Goal: Transaction & Acquisition: Purchase product/service

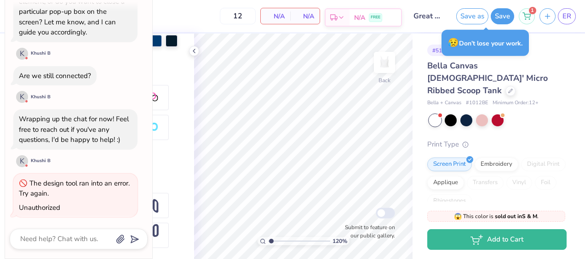
type input "1.1955357066778"
type textarea "x"
type input "1.1955357066778"
type textarea "x"
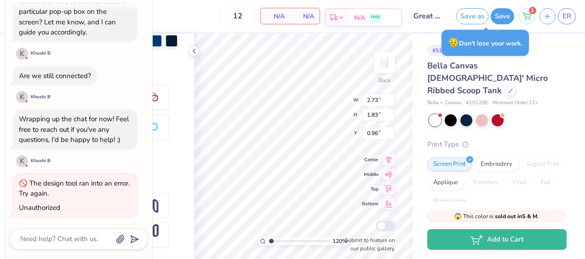
type input "1.1955357066778"
type textarea "x"
type input "1.1955357066778"
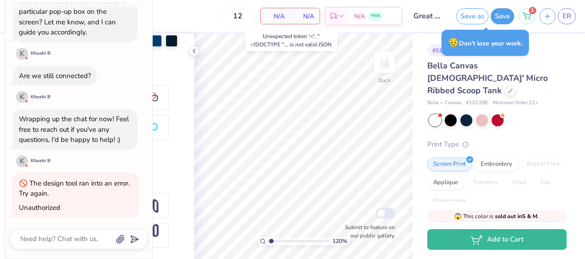
click at [278, 13] on span "N/A" at bounding box center [275, 17] width 18 height 10
click at [300, 19] on span "N/A" at bounding box center [305, 17] width 18 height 10
click at [475, 17] on button "Save as" at bounding box center [472, 15] width 32 height 16
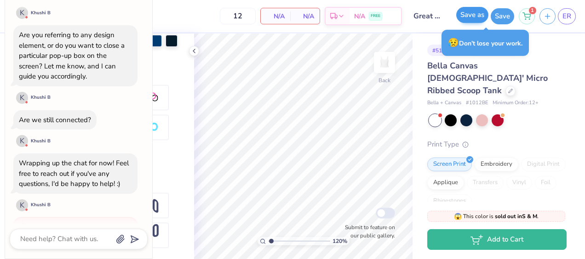
scroll to position [652, 0]
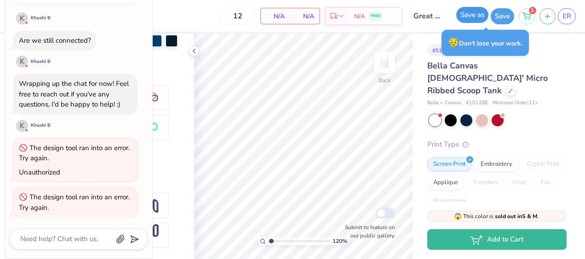
click at [475, 17] on button "Save as" at bounding box center [472, 15] width 32 height 16
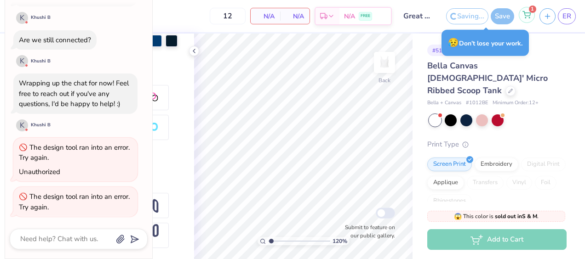
scroll to position [608, 0]
type textarea "x"
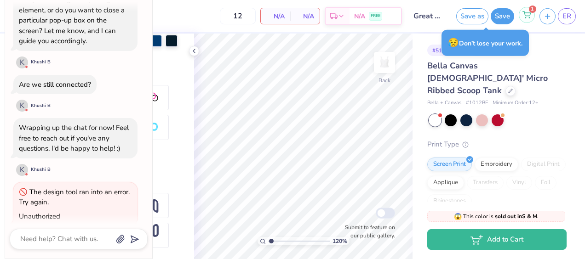
scroll to position [688, 0]
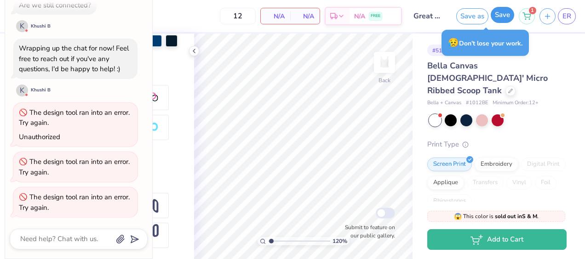
click at [503, 19] on button "Save" at bounding box center [502, 15] width 23 height 16
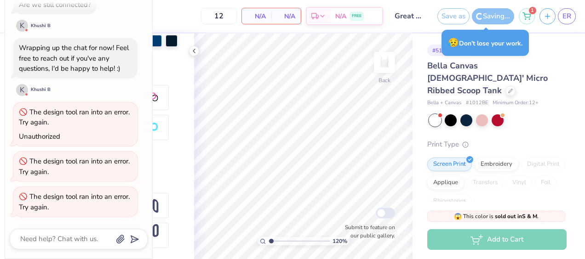
scroll to position [644, 0]
type input "1.1955357066778"
type textarea "x"
type input "1.1955357066778"
type textarea "x"
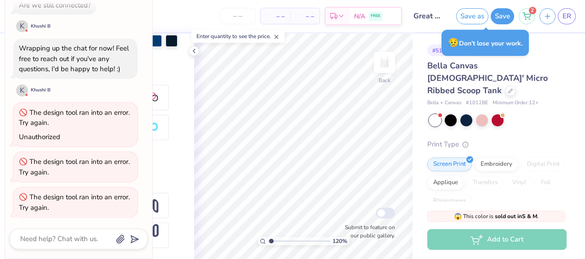
scroll to position [72, 0]
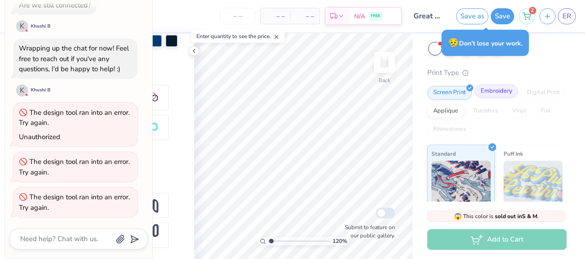
click at [492, 85] on div "Embroidery" at bounding box center [497, 92] width 44 height 14
type input "1.1955357066778"
type textarea "x"
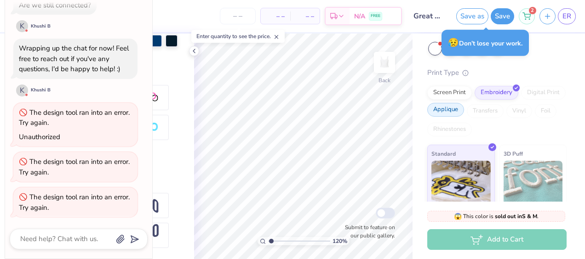
type input "1.1955357066778"
type textarea "x"
type input "1.1955357066778"
type textarea "x"
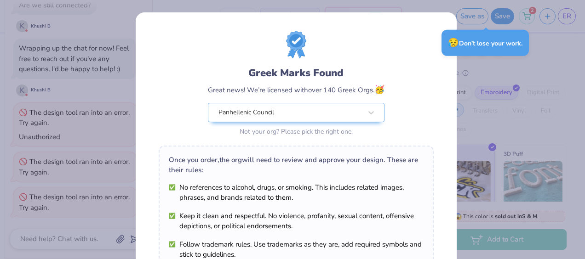
click at [490, 98] on div "Greek Marks Found Great news! We’re licensed with over 140 Greek Orgs. 🥳 Panhel…" at bounding box center [292, 129] width 585 height 259
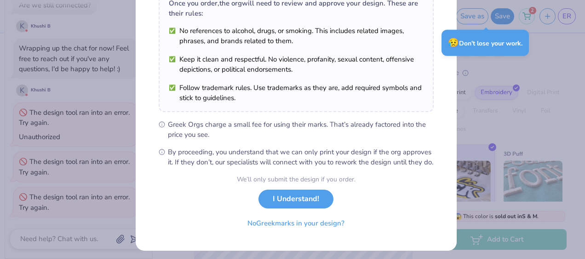
scroll to position [160, 0]
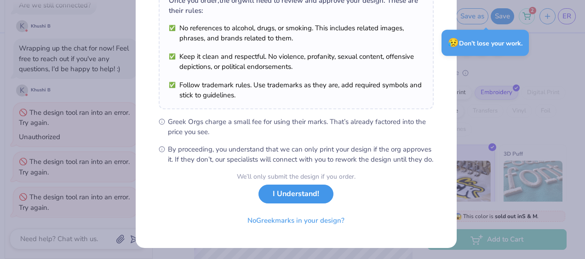
click at [295, 204] on button "I Understand!" at bounding box center [296, 194] width 75 height 19
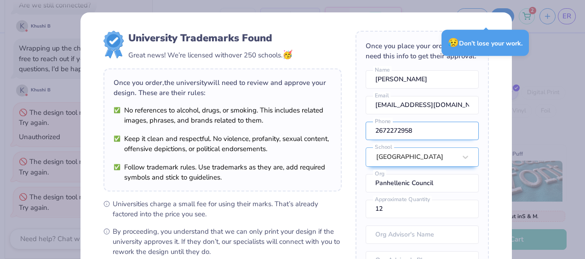
scroll to position [41, 0]
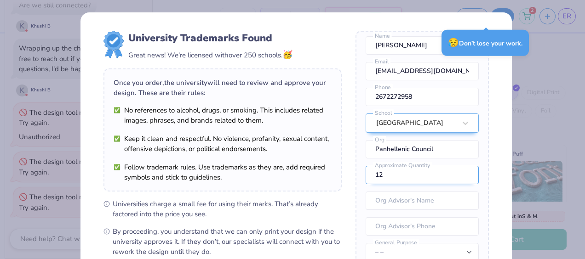
click at [393, 178] on input "12" at bounding box center [422, 175] width 113 height 18
type input "1"
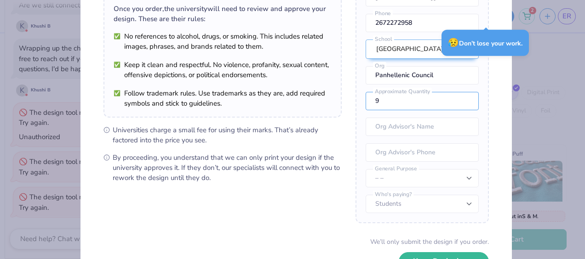
scroll to position [140, 0]
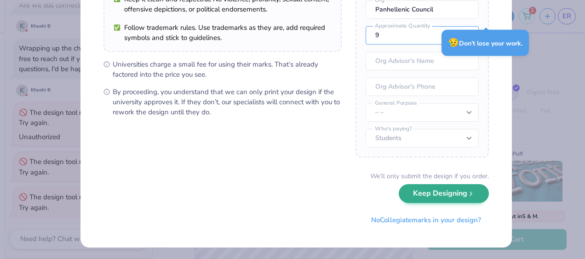
type input "9"
click at [443, 196] on button "Keep Designing" at bounding box center [444, 193] width 90 height 19
type input "1.1955357066778"
type textarea "x"
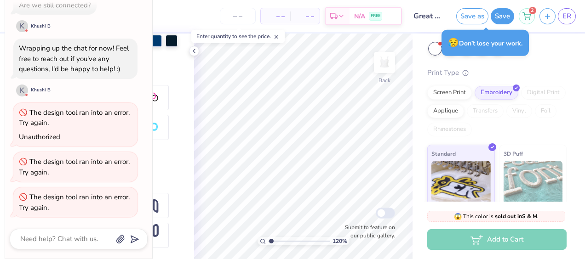
scroll to position [35, 0]
type input "1.1955357066778"
type textarea "x"
click at [460, 85] on div "Screen Print" at bounding box center [449, 92] width 45 height 14
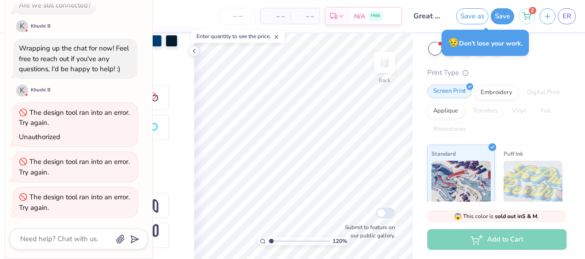
type input "1.1955357066778"
type textarea "x"
type input "1.1955357066778"
type textarea "x"
type input "1.1955357066778"
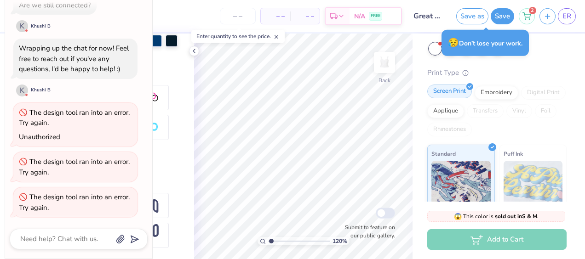
type textarea "x"
click at [464, 104] on div "Applique" at bounding box center [445, 110] width 37 height 14
type input "1.1955357066778"
type textarea "x"
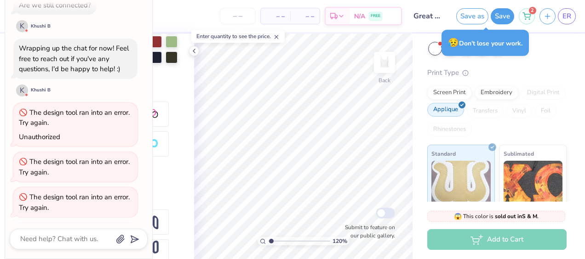
type input "1.1955357066778"
type textarea "x"
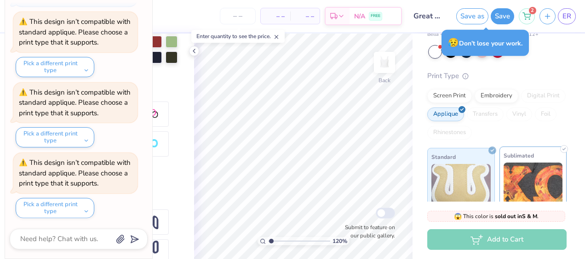
type input "1.1955357066778"
type textarea "x"
click at [447, 88] on div "Screen Print" at bounding box center [449, 95] width 45 height 14
type input "1.1955357066778"
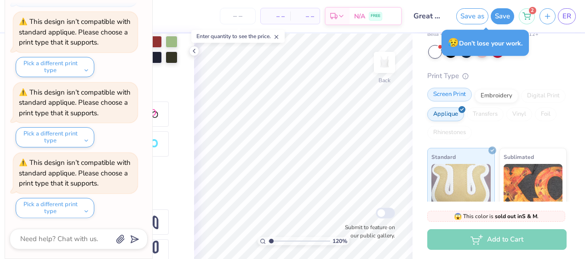
type textarea "x"
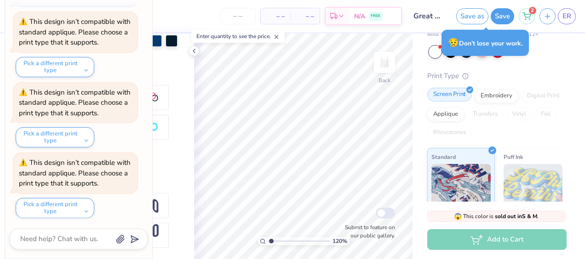
type input "1.1955357066778"
type textarea "x"
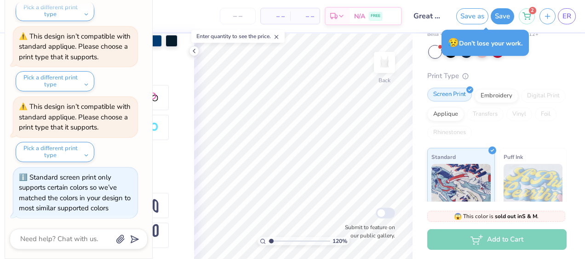
type input "1.1955357066778"
type textarea "x"
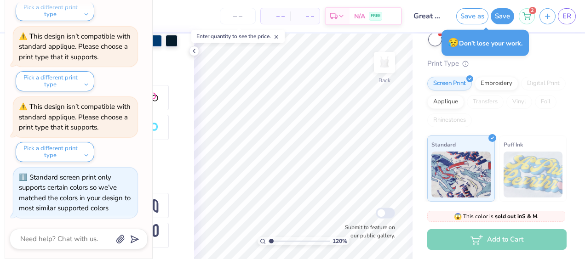
scroll to position [0, 0]
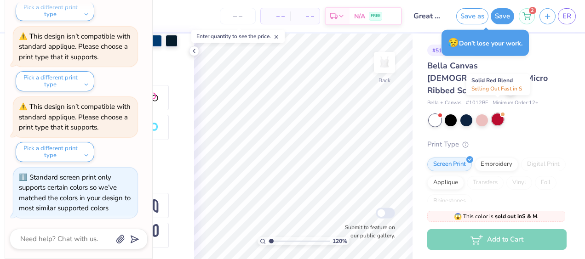
click at [498, 114] on div at bounding box center [498, 120] width 12 height 12
type input "1.1955357066778"
type textarea "x"
type input "1.1955357066778"
type textarea "x"
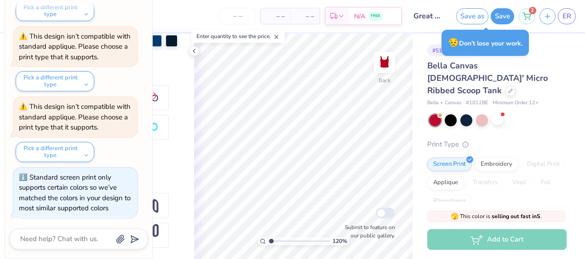
type input "1.1955357066778"
type textarea "x"
type input "1.1955357066778"
type textarea "x"
type input "1.1955357066778"
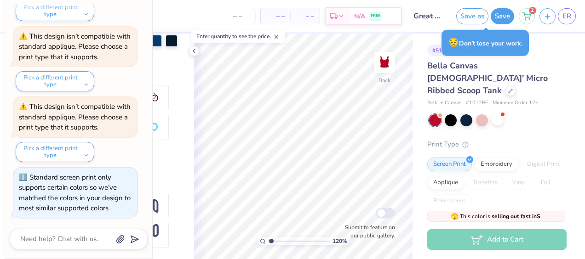
type textarea "x"
type input "1.1955357066778"
type textarea "x"
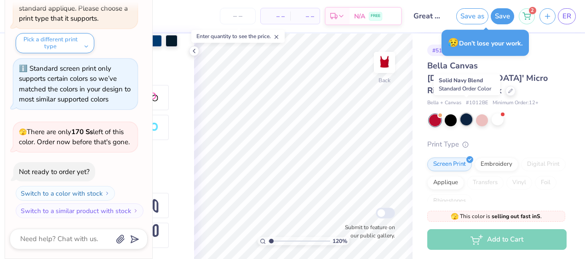
click at [467, 114] on div at bounding box center [466, 120] width 12 height 12
type input "1.1955357066778"
type textarea "x"
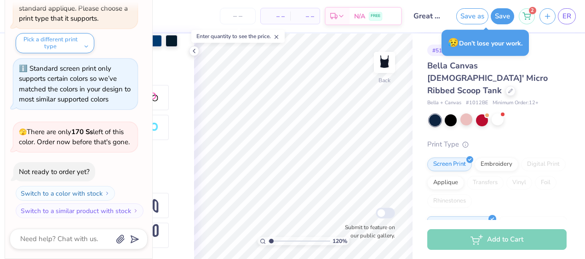
type input "1.1955357066778"
type textarea "x"
type input "1.1955357066778"
type textarea "x"
click at [451, 114] on div at bounding box center [451, 120] width 12 height 12
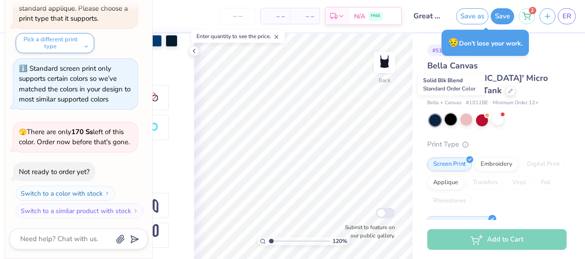
type input "1.1955357066778"
type textarea "x"
type input "1.1955357066778"
type textarea "x"
type input "1.1955357066778"
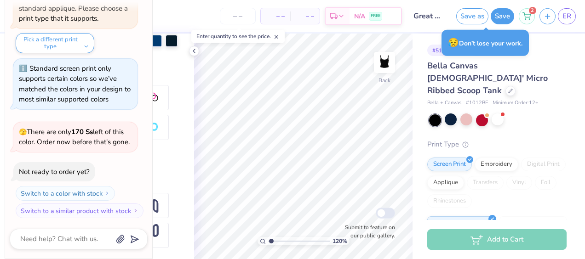
type textarea "x"
click at [501, 114] on div at bounding box center [498, 120] width 12 height 12
type input "1.1955357066778"
type textarea "x"
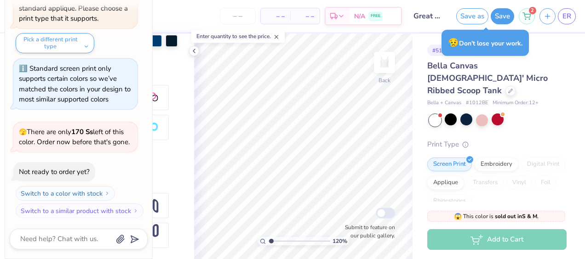
type input "1.1955357066778"
type textarea "x"
type input "1.1955357066778"
type textarea "x"
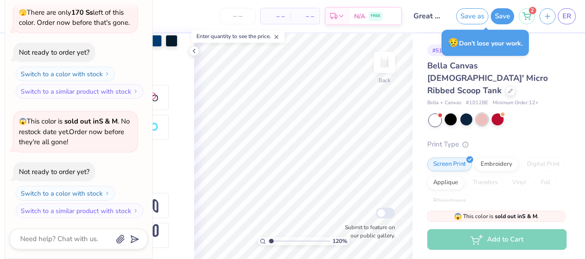
click at [482, 114] on div at bounding box center [482, 120] width 12 height 12
type input "1.1955357066778"
type textarea "x"
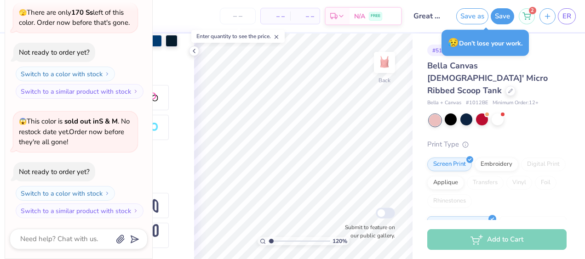
type input "1.1955357066778"
type textarea "x"
type input "1.1955357066778"
type textarea "x"
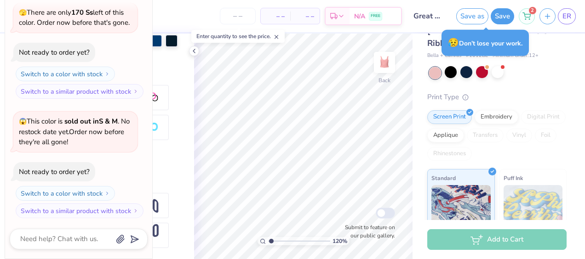
scroll to position [0, 0]
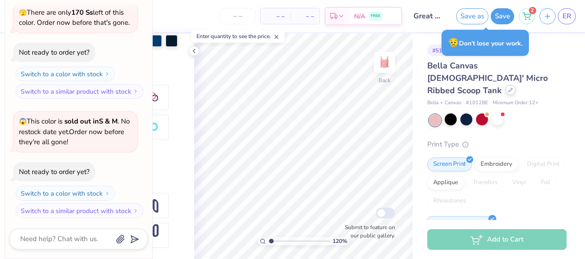
click at [508, 88] on icon at bounding box center [510, 90] width 5 height 5
type input "1.1955357066778"
type textarea "x"
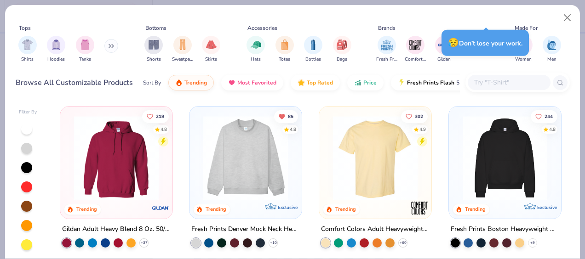
scroll to position [51, 0]
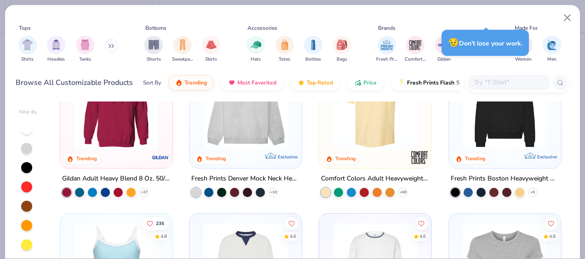
click at [94, 45] on div "Shirts Hoodies Tanks" at bounding box center [69, 49] width 106 height 34
click at [84, 45] on img "filter for Tanks" at bounding box center [85, 44] width 10 height 11
type input "1.1955357066778"
type textarea "x"
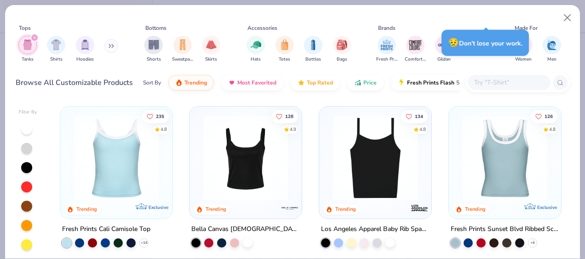
scroll to position [161, 0]
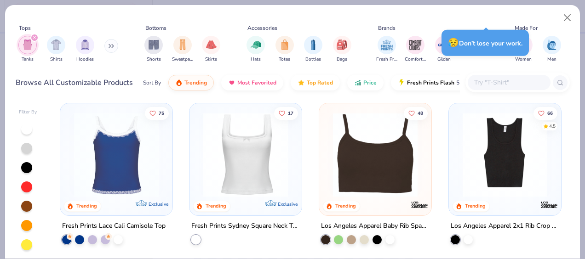
click at [270, 148] on img at bounding box center [246, 155] width 94 height 85
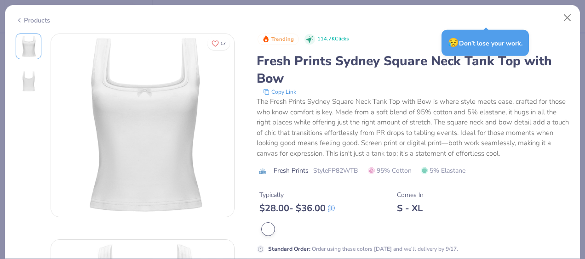
type input "1.1955357066778"
type textarea "x"
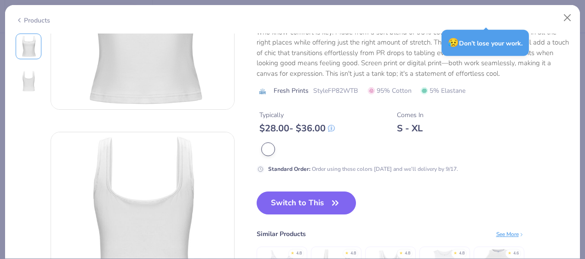
scroll to position [108, 0]
click at [333, 200] on icon "button" at bounding box center [335, 203] width 13 height 13
type input "1.1955357066778"
type textarea "x"
type input "1.1955357066778"
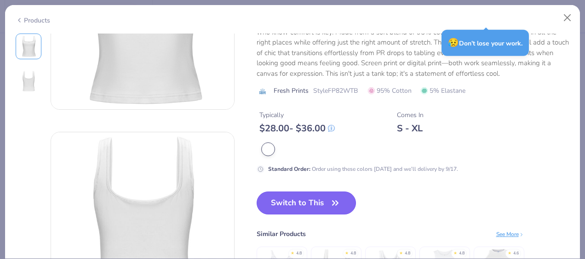
type textarea "x"
type input "1.1955357066778"
type textarea "x"
type input "1.1955357066778"
type textarea "x"
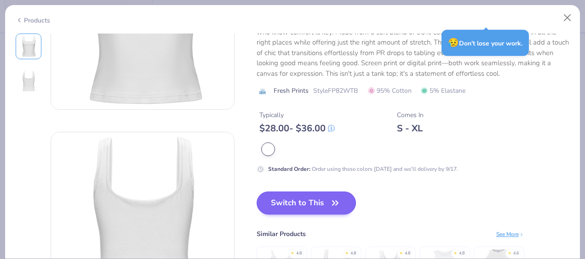
type input "1.1955357066778"
type textarea "x"
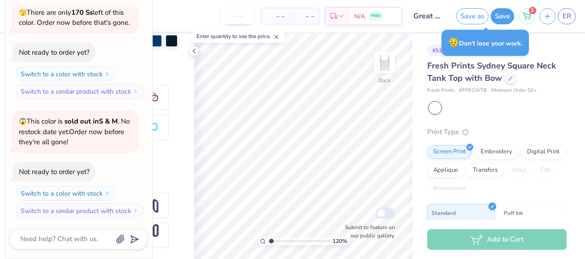
click at [242, 15] on input "number" at bounding box center [238, 16] width 36 height 17
type input "50"
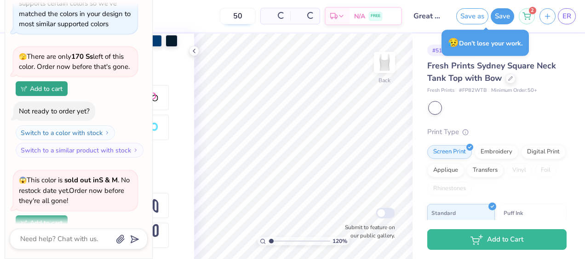
scroll to position [1240, 0]
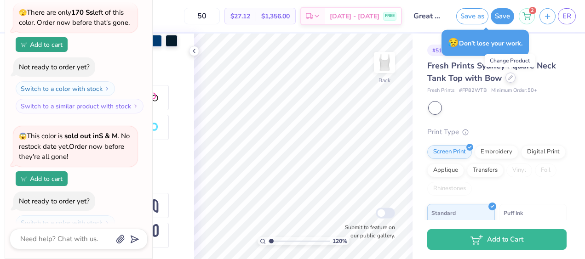
click at [513, 80] on div at bounding box center [511, 78] width 10 height 10
type input "1.1955357066778"
type textarea "x"
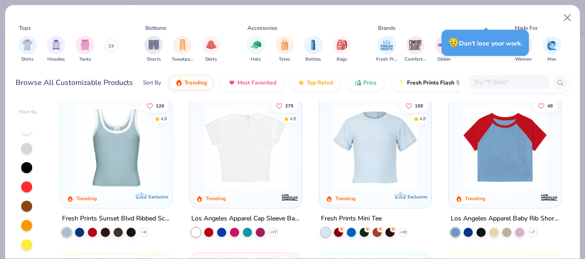
scroll to position [1117, 0]
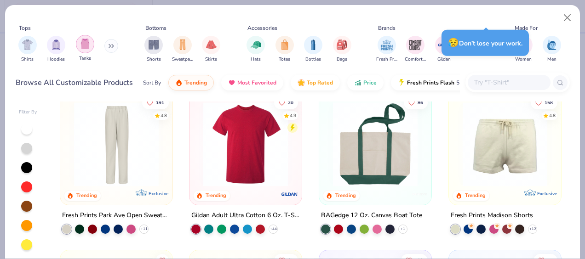
click at [84, 42] on img "filter for Tanks" at bounding box center [85, 44] width 10 height 11
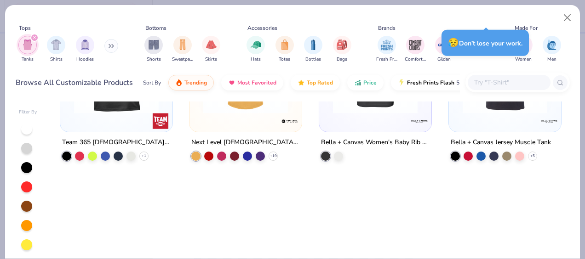
scroll to position [717, 0]
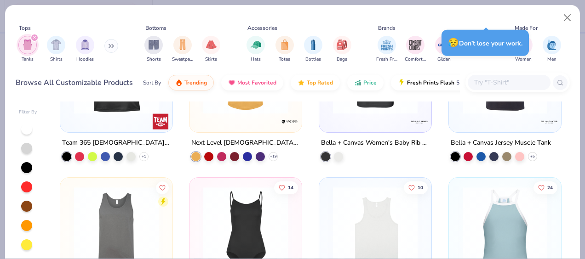
type input "1.1955357066778"
type textarea "x"
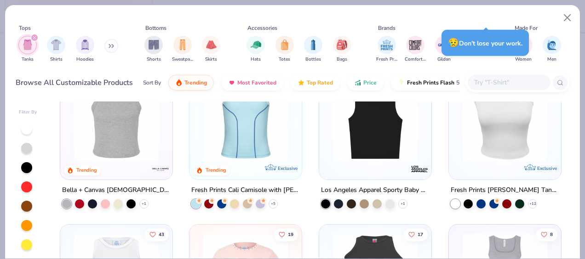
scroll to position [329, 0]
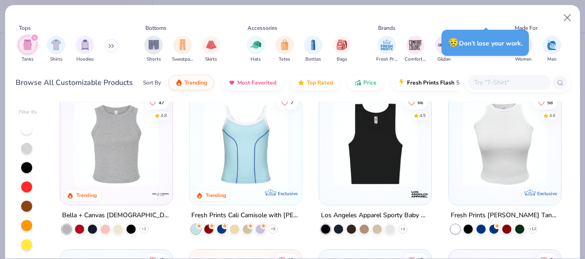
click at [503, 144] on div at bounding box center [410, 144] width 281 height 85
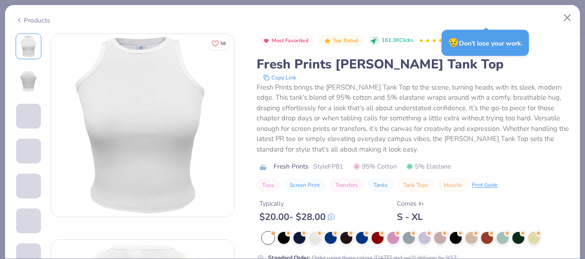
type input "1.1955357066778"
type textarea "x"
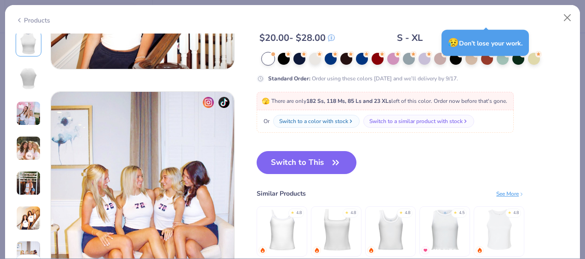
scroll to position [1184, 0]
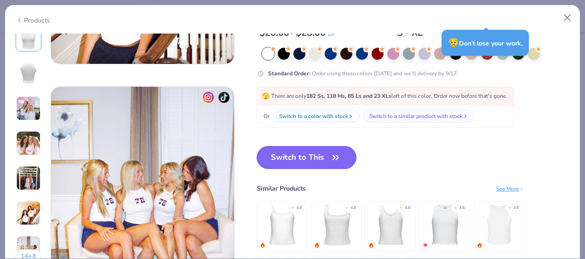
click at [322, 157] on button "Switch to This" at bounding box center [307, 157] width 100 height 23
type input "1.1955357066778"
type textarea "x"
type input "1.1955357066778"
type textarea "x"
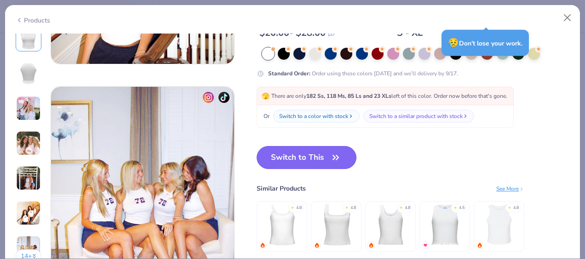
type input "1.1955357066778"
type textarea "x"
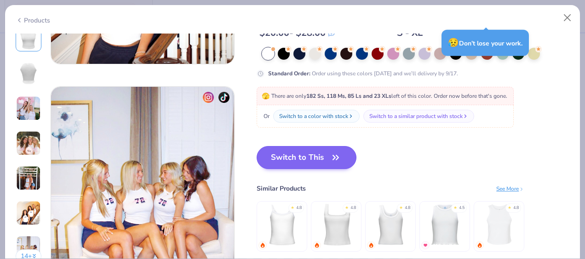
type input "1.1955357066778"
type textarea "x"
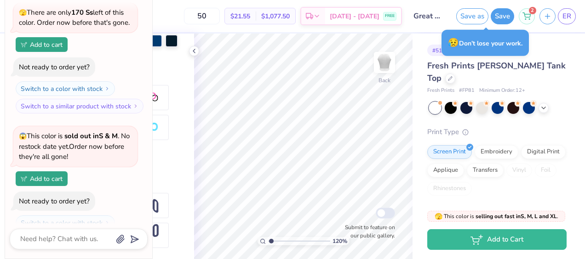
type input "1.1955357066778"
type textarea "x"
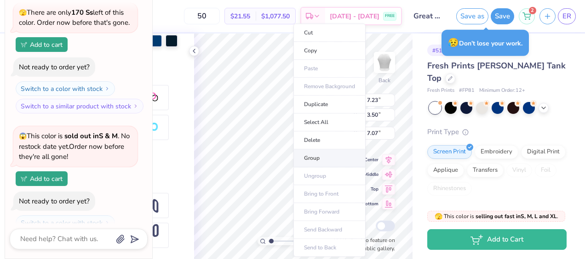
click at [313, 157] on li "Group" at bounding box center [329, 159] width 72 height 18
type input "1.1955357066778"
type textarea "x"
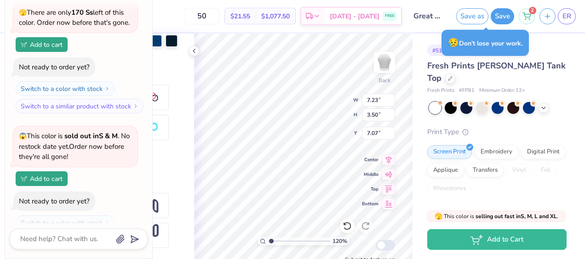
type input "1.1955357066778"
type textarea "x"
type input "1.1955357066778"
type textarea "x"
type input "1.1955357066778"
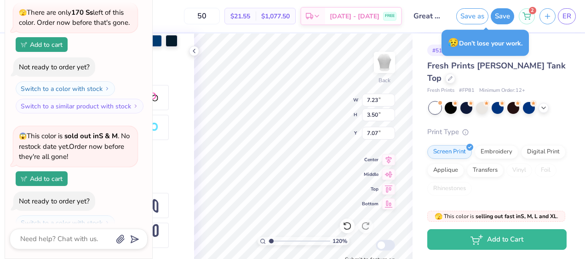
type textarea "x"
type input "1.1955357066778"
type textarea "x"
type input "1.1955357066778"
type textarea "x"
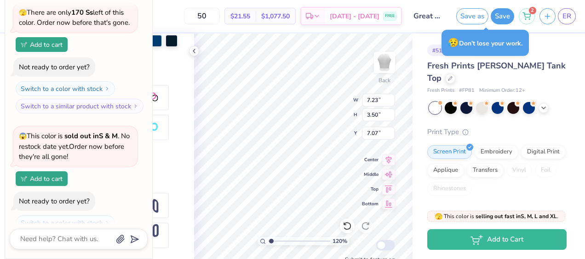
type input "1.1955357066778"
type textarea "x"
type input "1.1955357066778"
type textarea "x"
type input "6.60"
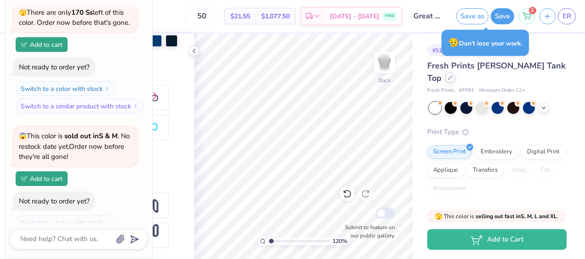
click at [455, 73] on div at bounding box center [450, 78] width 10 height 10
type input "1.1955357066778"
type textarea "x"
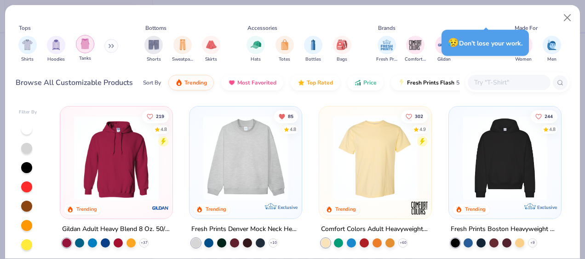
click at [83, 48] on img "filter for Tanks" at bounding box center [85, 44] width 10 height 11
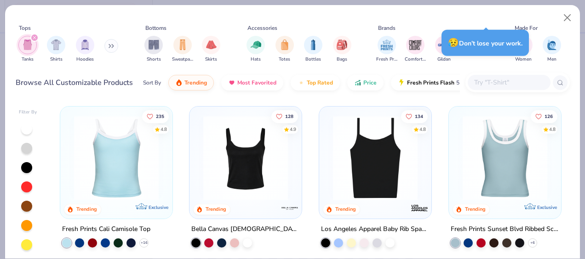
type input "1.1955357066778"
type textarea "x"
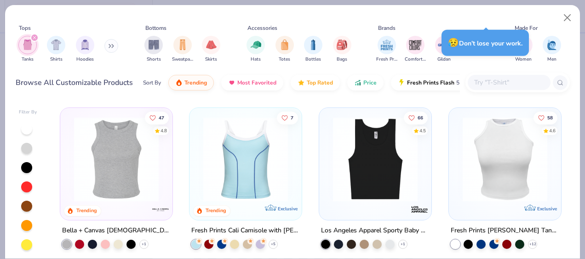
scroll to position [315, 0]
click at [109, 157] on img at bounding box center [116, 158] width 94 height 85
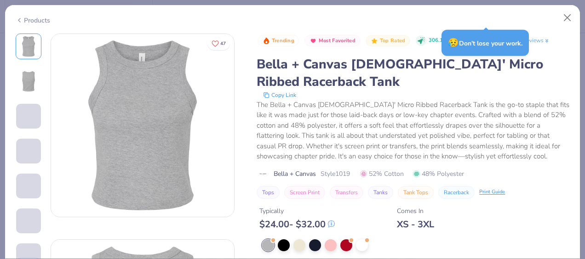
type input "1.1955357066778"
type textarea "x"
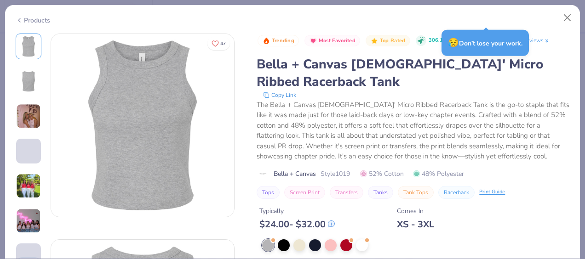
scroll to position [56, 0]
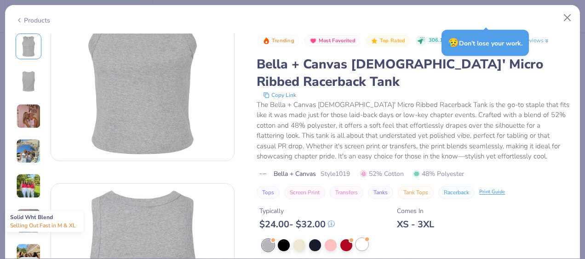
click at [360, 245] on div at bounding box center [362, 245] width 12 height 12
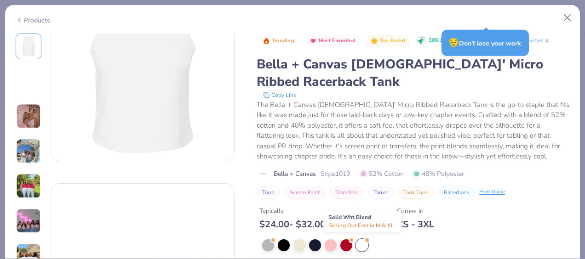
type input "1.1955357066778"
type textarea "x"
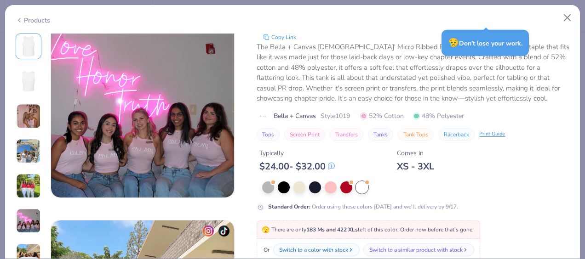
scroll to position [1131, 0]
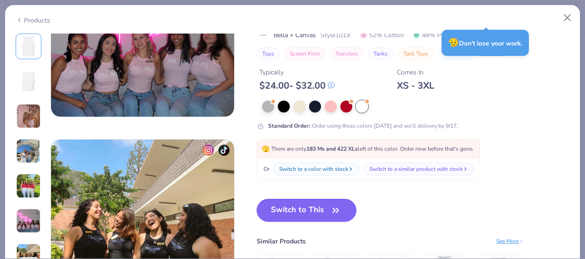
click at [334, 220] on button "Switch to This" at bounding box center [307, 210] width 100 height 23
type input "1.1955357066778"
type textarea "x"
type input "1.1955357066778"
type textarea "x"
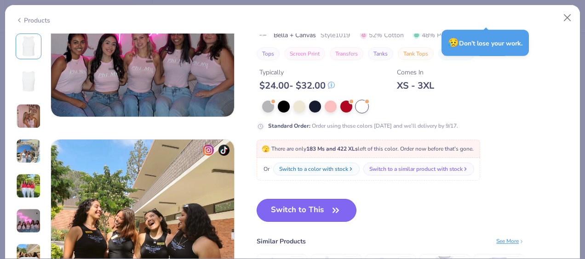
type input "1.1955357066778"
type textarea "x"
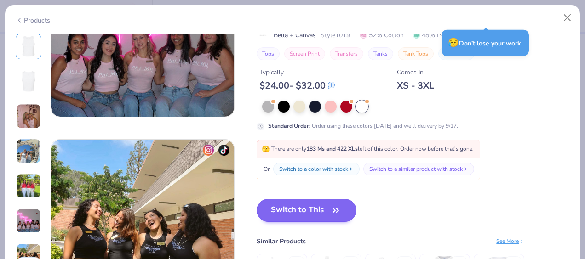
type input "1.1955357066778"
type textarea "x"
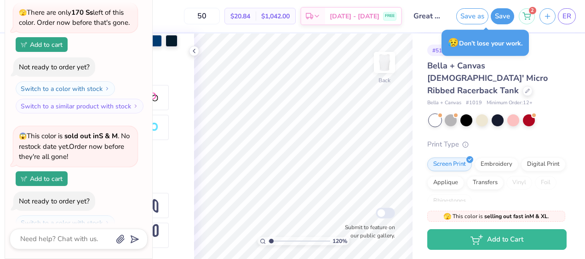
type input "1.1955357066778"
type textarea "x"
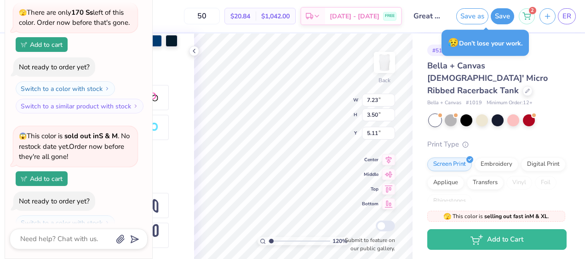
type input "1.1955357066778"
type textarea "x"
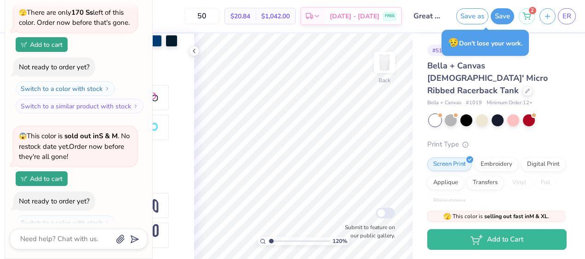
type input "1.1955357066778"
type textarea "x"
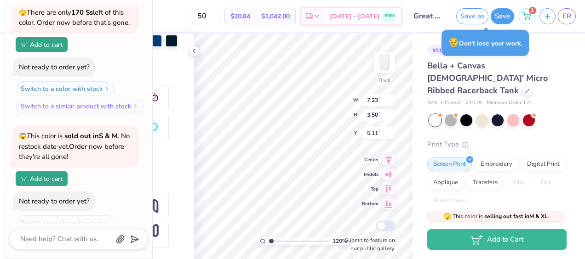
type input "1.1955357066778"
type textarea "x"
type input "1.1955357066778"
type textarea "x"
type input "8.49"
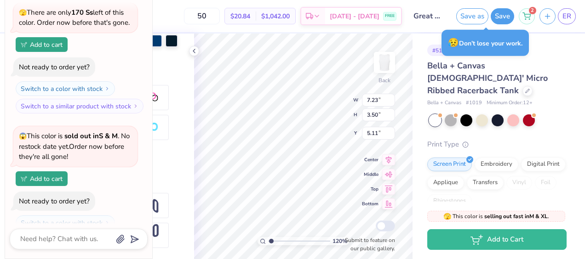
type input "4.11"
type input "4.49"
type input "1.1955357066778"
type textarea "x"
type input "1.1955357066778"
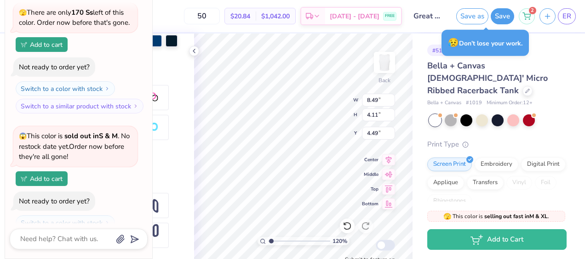
type textarea "x"
type input "1.1955357066778"
type textarea "x"
type input "8.94"
type input "4.33"
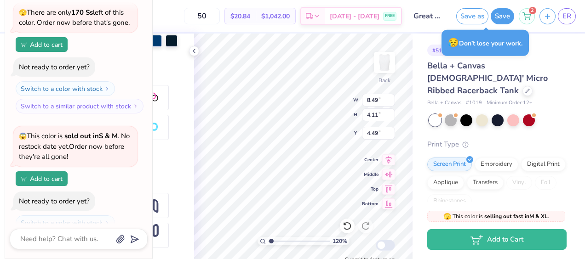
type input "4.27"
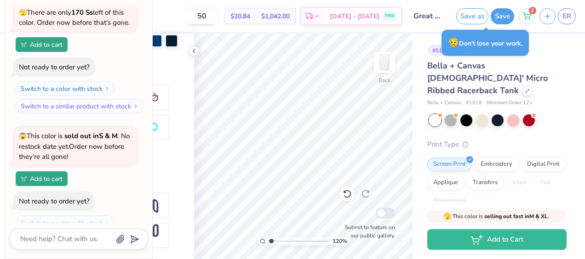
click at [216, 15] on input "50" at bounding box center [202, 16] width 36 height 17
click at [220, 19] on input "50" at bounding box center [202, 16] width 36 height 17
type input "5"
type input "12"
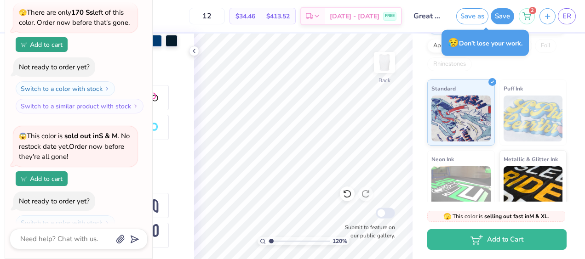
scroll to position [210, 0]
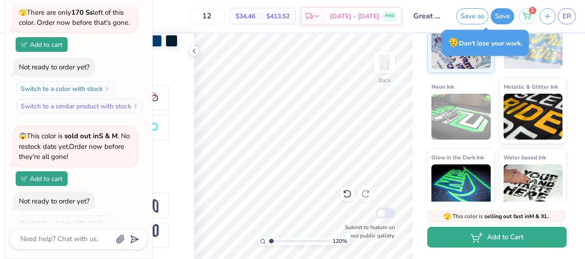
click at [505, 239] on button "Add to Cart" at bounding box center [496, 237] width 139 height 21
type input "1.1955357066778"
type textarea "x"
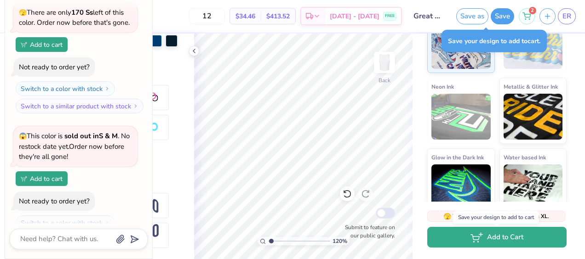
click at [503, 240] on button "Add to Cart" at bounding box center [496, 237] width 139 height 21
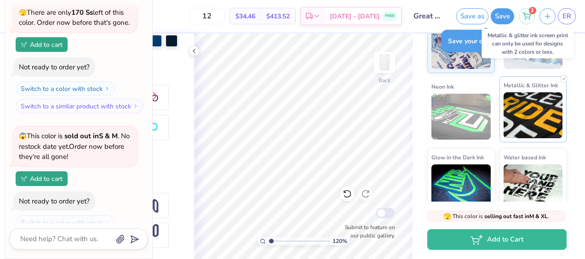
type input "1.1955357066778"
type textarea "x"
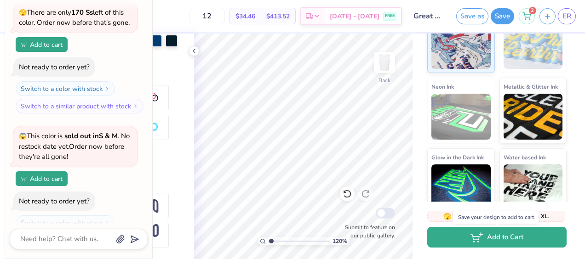
click at [479, 236] on icon "button" at bounding box center [475, 237] width 8 height 5
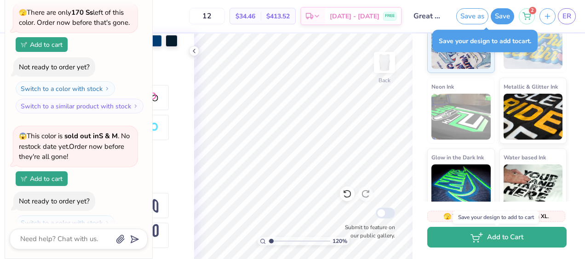
type input "1.1955357066778"
type textarea "x"
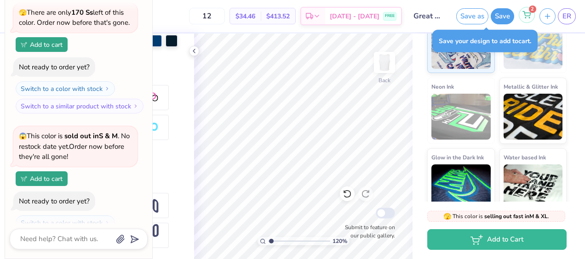
click at [532, 13] on div "2" at bounding box center [527, 15] width 16 height 16
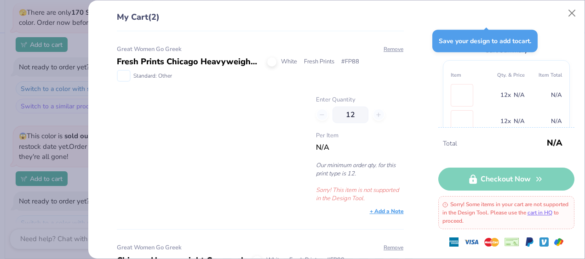
type input "1.1955357066778"
type textarea "x"
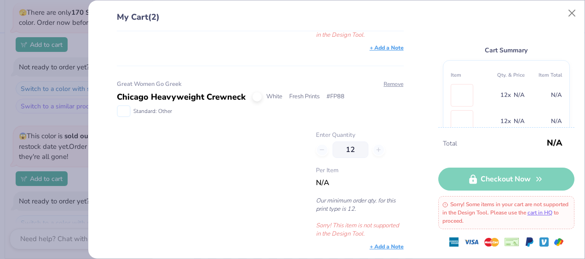
scroll to position [0, 0]
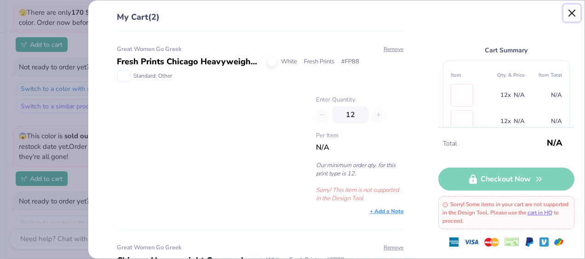
click at [574, 12] on button "Close" at bounding box center [572, 13] width 17 height 17
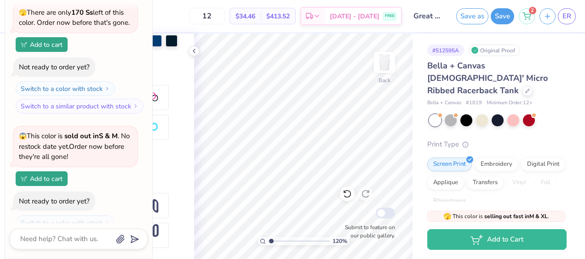
click at [455, 72] on div "Bella + Canvas [DEMOGRAPHIC_DATA]' Micro Ribbed Racerback Tank" at bounding box center [496, 78] width 139 height 37
click at [430, 22] on input "Great Women Go Greek" at bounding box center [429, 16] width 45 height 18
click at [500, 18] on button "Save" at bounding box center [502, 15] width 23 height 16
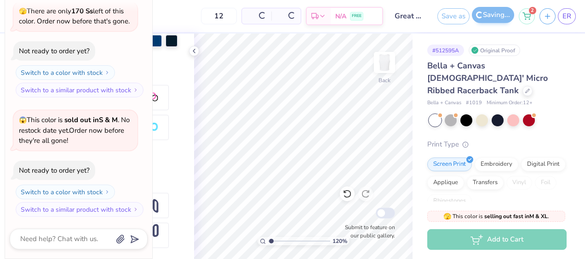
scroll to position [1196, 0]
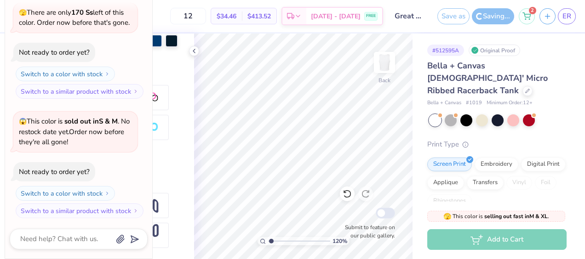
type input "1.1955357066778"
type textarea "x"
type input "1.1955357066778"
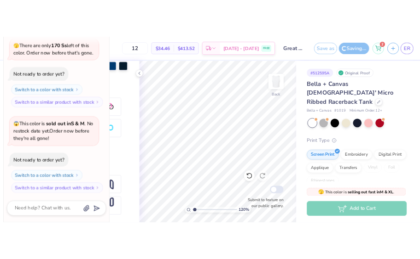
scroll to position [1240, 0]
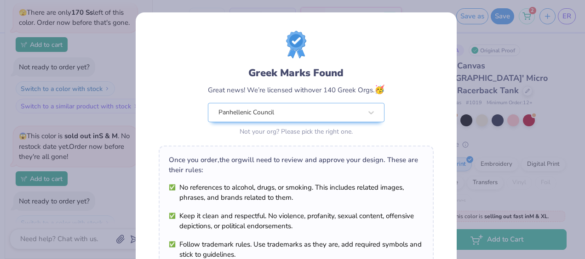
type textarea "x"
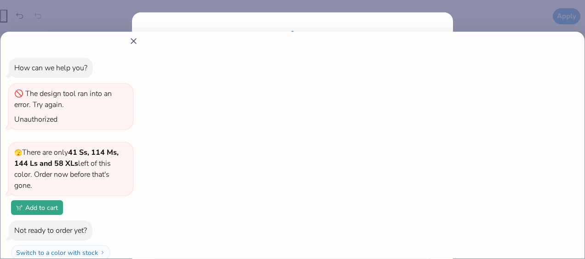
type input "1.1955357066778"
type textarea "x"
type input "1.1955357066778"
type textarea "x"
type input "1"
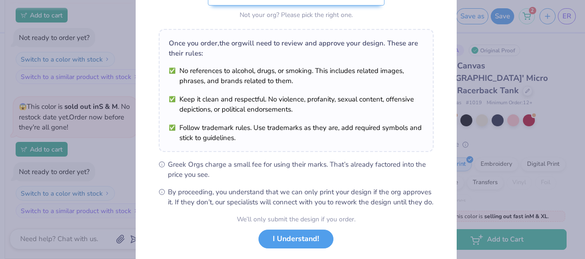
scroll to position [164, 0]
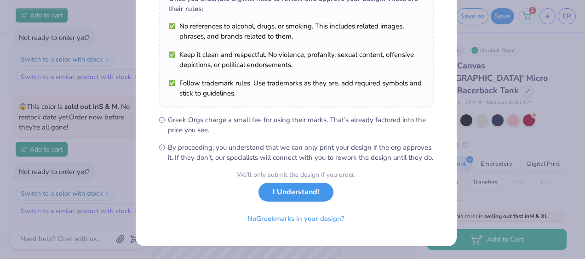
click at [284, 196] on button "I Understand!" at bounding box center [296, 192] width 75 height 19
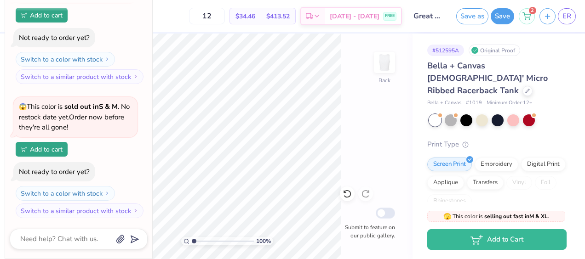
scroll to position [35, 0]
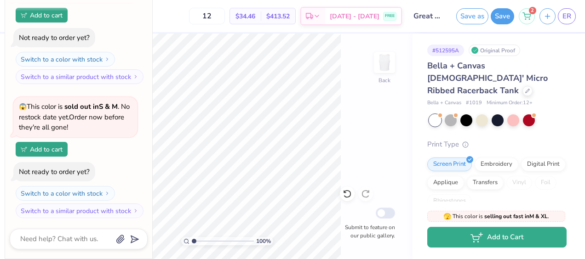
click at [473, 242] on icon "button" at bounding box center [477, 238] width 12 height 10
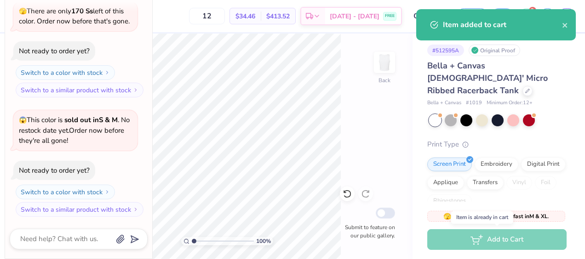
scroll to position [1196, 0]
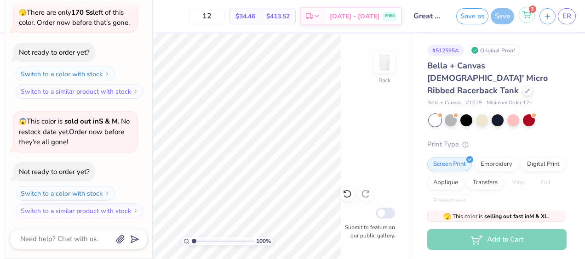
click at [531, 15] on icon at bounding box center [527, 14] width 8 height 5
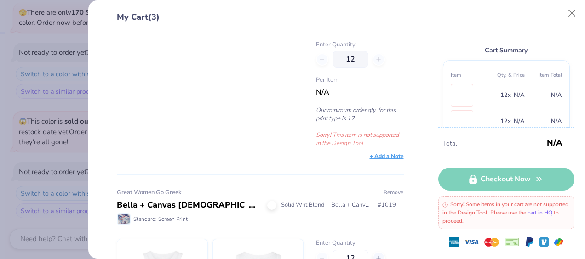
scroll to position [177, 0]
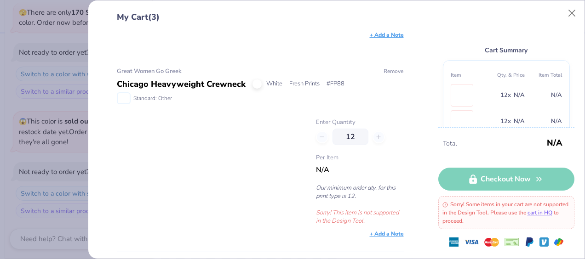
click at [385, 73] on button "Remove" at bounding box center [393, 71] width 21 height 8
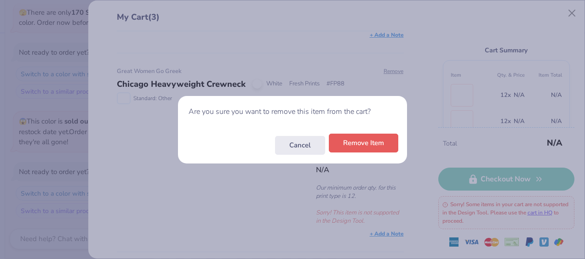
click at [376, 146] on button "Remove Item" at bounding box center [363, 143] width 69 height 19
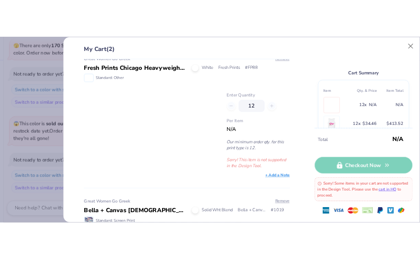
scroll to position [0, 0]
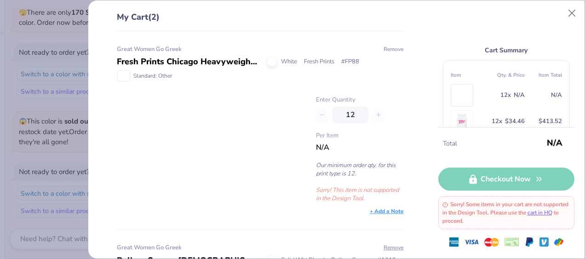
click at [389, 48] on button "Remove" at bounding box center [393, 49] width 21 height 8
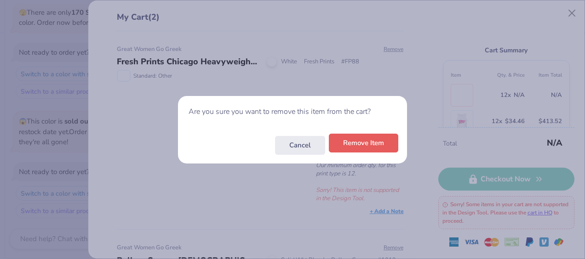
click at [371, 151] on button "Remove Item" at bounding box center [363, 143] width 69 height 19
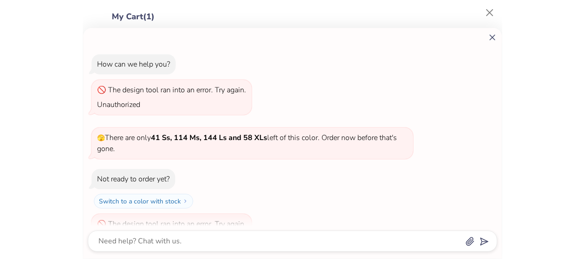
scroll to position [983, 0]
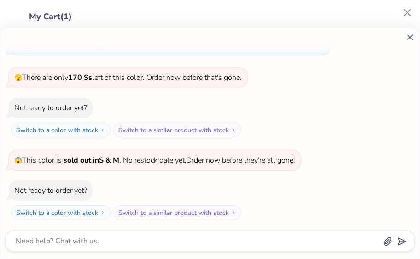
click at [406, 36] on icon at bounding box center [410, 38] width 10 height 10
type textarea "x"
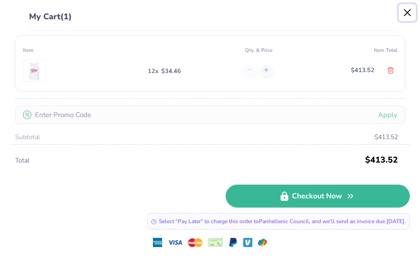
click at [408, 12] on button "Close" at bounding box center [406, 12] width 17 height 17
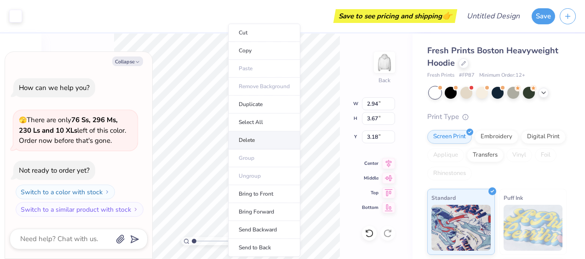
type textarea "x"
type input "2.38"
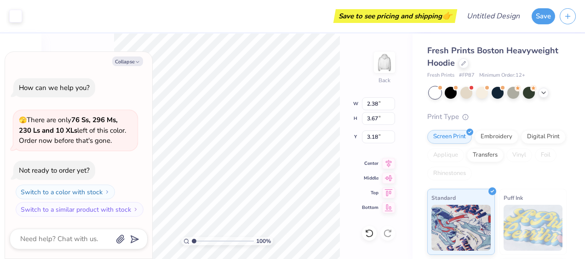
type textarea "x"
type input "3.00"
type textarea "x"
type input "3.18"
type textarea "x"
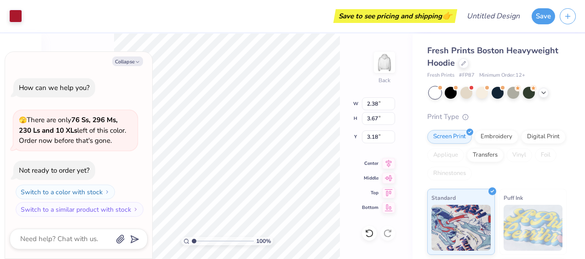
type input "3.00"
type textarea "x"
type input "3.00"
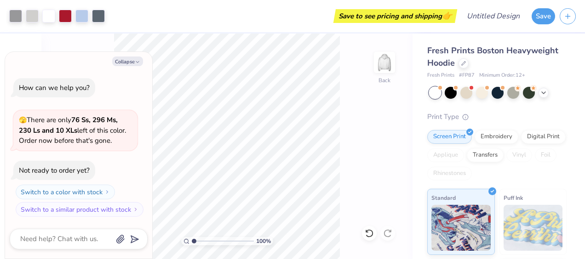
type textarea "x"
click at [61, 240] on textarea at bounding box center [65, 239] width 93 height 12
type textarea "t"
type textarea "x"
type textarea "th"
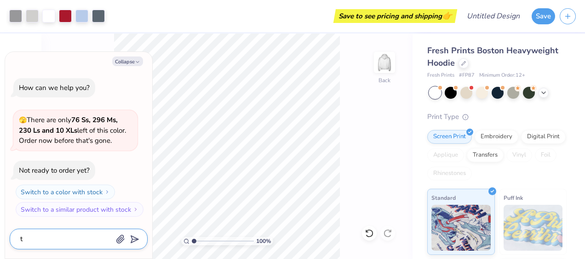
type textarea "x"
type textarea "thi"
type textarea "x"
type textarea "this"
type textarea "x"
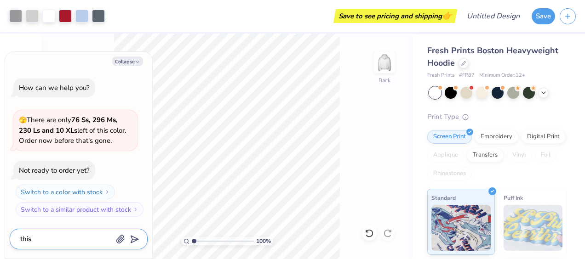
type textarea "this"
type textarea "x"
type textarea "this t"
type textarea "x"
type textarea "this ty"
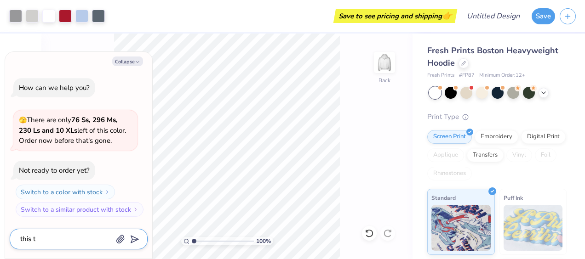
type textarea "x"
type textarea "this typ"
type textarea "x"
type textarea "this type"
type textarea "x"
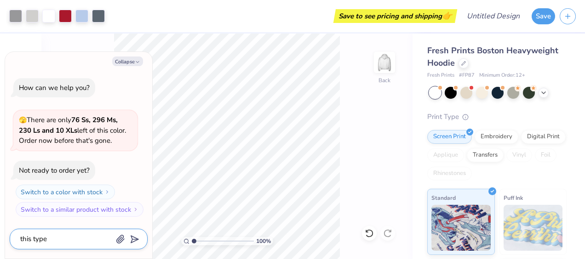
type textarea "this type"
type textarea "x"
type textarea "this type o"
type textarea "x"
type textarea "this type of"
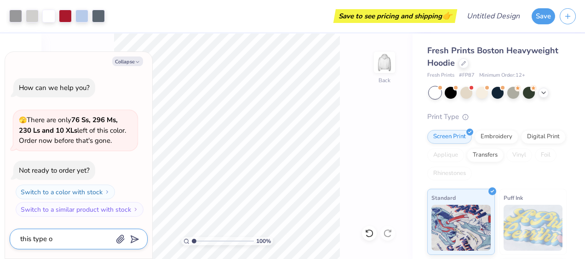
type textarea "x"
type textarea "this type of"
type textarea "x"
type textarea "this type of d"
type textarea "x"
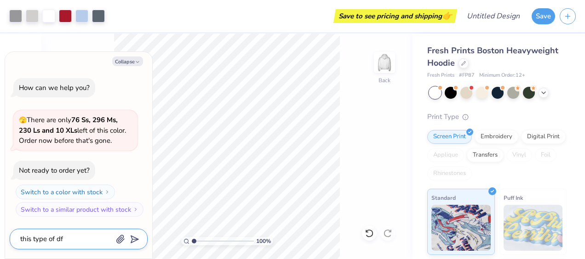
type textarea "this type of dfe"
type textarea "x"
type textarea "this type of dfesi"
type textarea "x"
type textarea "this type of dfesig"
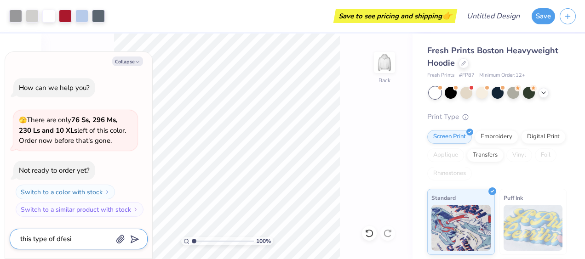
type textarea "x"
type textarea "this type of dfesi"
type textarea "x"
type textarea "this type of dfes"
type textarea "x"
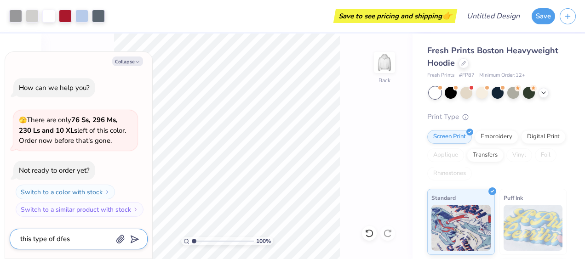
type textarea "this type of dfe"
type textarea "x"
type textarea "this type of df"
type textarea "x"
type textarea "this type of d"
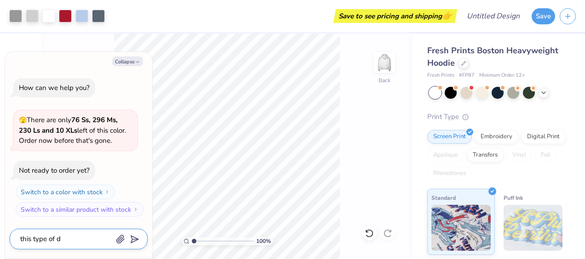
type textarea "x"
type textarea "this type of de"
type textarea "x"
type textarea "this type of dei"
type textarea "x"
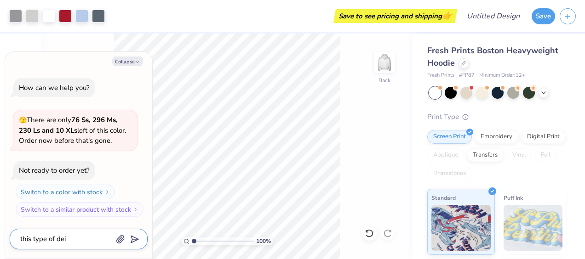
type textarea "this type of deig"
type textarea "x"
type textarea "this type of deign"
type textarea "x"
type textarea "this type of deign"
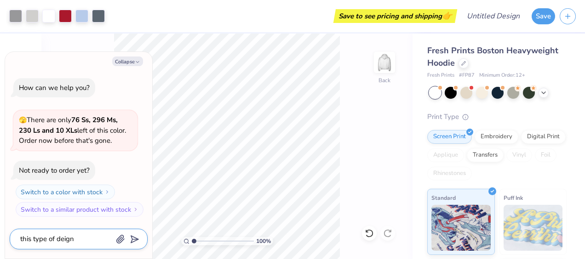
type textarea "x"
type textarea "this type of deign b"
type textarea "x"
type textarea "this type of deign bu"
type textarea "x"
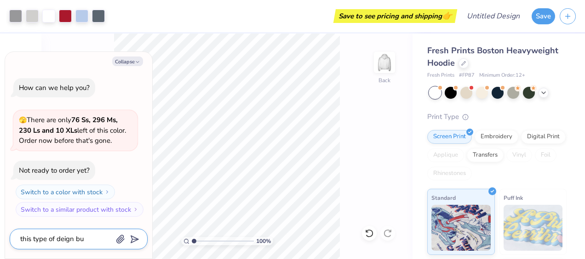
type textarea "this type of deign but"
type textarea "x"
type textarea "this type of deign but"
type textarea "x"
type textarea "this type of deign but s"
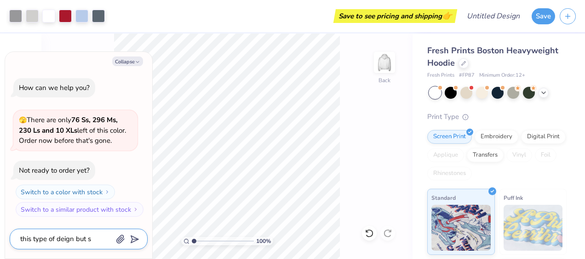
type textarea "x"
type textarea "this type of deign but sa"
type textarea "x"
type textarea "this type of deign but say"
type textarea "x"
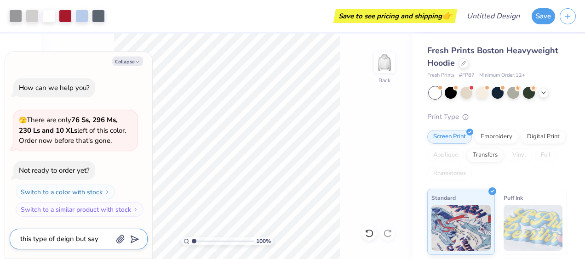
type textarea "this type of deign but say"
type textarea "x"
type textarea "this type of deign but say P"
type textarea "x"
type textarea "this type of deign but say PA"
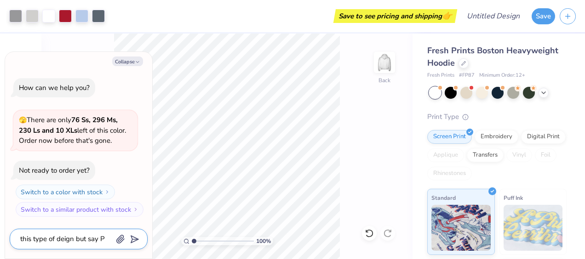
type textarea "x"
type textarea "this type of deign but say PAN"
type textarea "x"
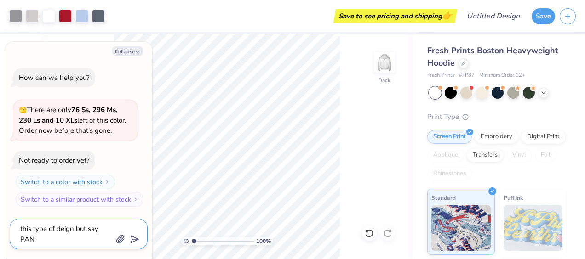
type textarea "this type of deign but say PANH"
type textarea "x"
type textarea "this type of deign but say PANHE"
type textarea "x"
type textarea "this type of deign but say PANHEL"
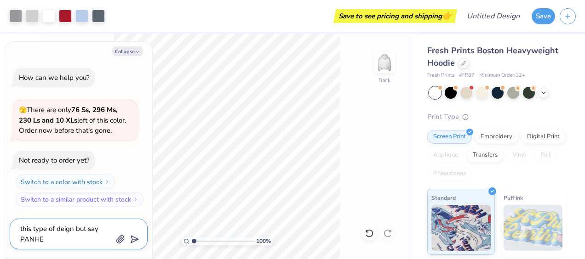
type textarea "x"
type textarea "this type of deign but say PANHEL"
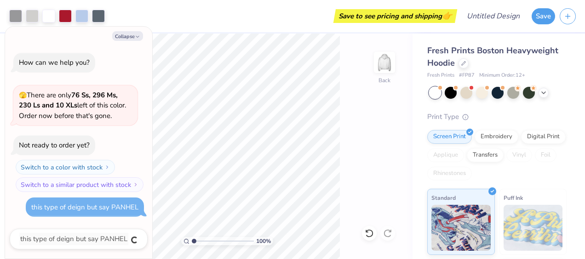
type textarea "x"
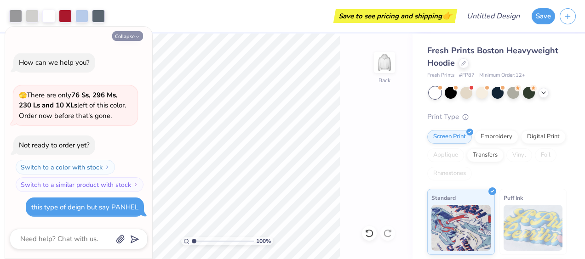
click at [134, 35] on button "Collapse" at bounding box center [127, 36] width 31 height 10
type textarea "x"
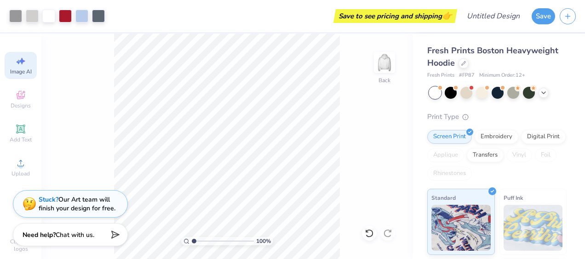
click at [16, 65] on icon at bounding box center [20, 61] width 11 height 11
select select "4"
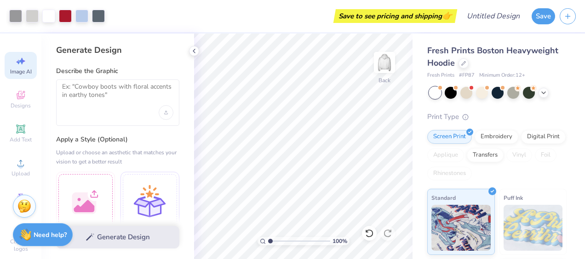
click at [105, 110] on div at bounding box center [117, 103] width 123 height 46
click at [98, 97] on textarea at bounding box center [117, 94] width 111 height 23
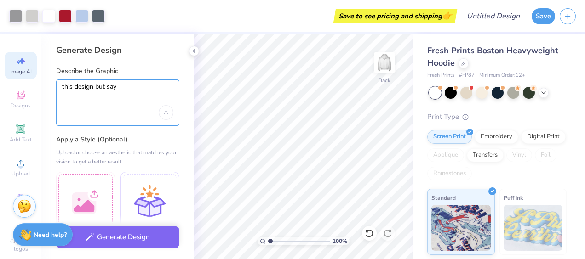
type textarea "this design but say P"
type textarea "x"
type textarea "this design but say PA"
type textarea "x"
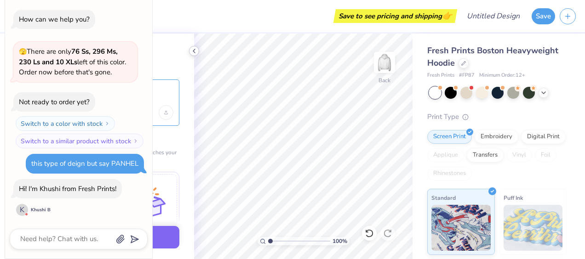
type textarea "this design but say PANH"
click at [193, 52] on icon at bounding box center [193, 50] width 7 height 7
type textarea "x"
